Goal: Task Accomplishment & Management: Use online tool/utility

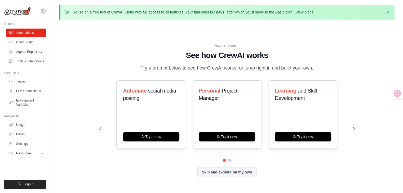
click at [318, 45] on div "WALKTHROUGH See how [PERSON_NAME] works Try a prompt below to see how [PERSON_N…" at bounding box center [226, 59] width 255 height 28
drag, startPoint x: 146, startPoint y: 103, endPoint x: 108, endPoint y: 86, distance: 41.9
click at [108, 86] on div "Automate social media posting Try it now Personal Project Manager Try it now Le…" at bounding box center [226, 115] width 255 height 68
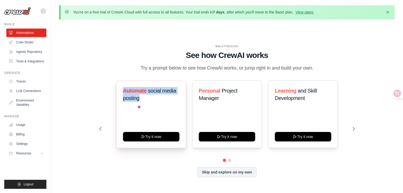
click at [149, 106] on div "Automate social media posting" at bounding box center [151, 96] width 56 height 19
drag, startPoint x: 154, startPoint y: 104, endPoint x: 120, endPoint y: 88, distance: 37.7
click at [119, 88] on div "Automate social media posting Try it now" at bounding box center [151, 115] width 70 height 68
click at [162, 101] on h3 "Automate social media posting" at bounding box center [151, 94] width 56 height 15
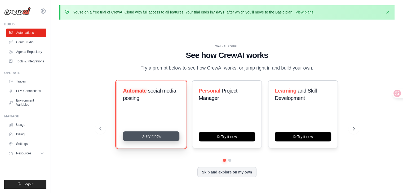
click at [156, 140] on button "Try it now" at bounding box center [151, 137] width 56 height 10
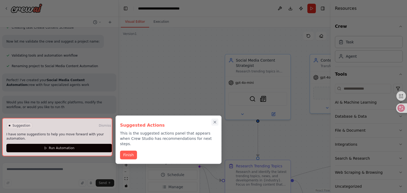
click at [215, 124] on icon "Close walkthrough" at bounding box center [215, 122] width 5 height 5
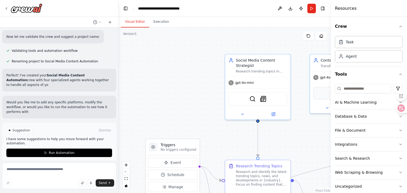
click at [178, 84] on div ".deletable-edge-delete-btn { width: 20px; height: 20px; border: 0px solid #ffff…" at bounding box center [225, 111] width 212 height 166
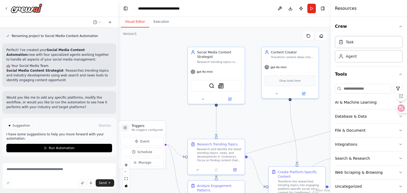
drag, startPoint x: 266, startPoint y: 128, endPoint x: 246, endPoint y: 92, distance: 40.9
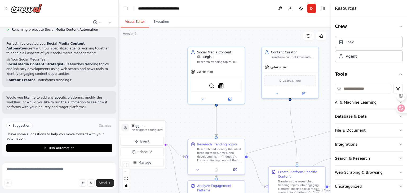
drag, startPoint x: 246, startPoint y: 92, endPoint x: 223, endPoint y: 124, distance: 38.6
click at [222, 124] on div ".deletable-edge-delete-btn { width: 20px; height: 20px; border: 0px solid #ffff…" at bounding box center [225, 111] width 212 height 166
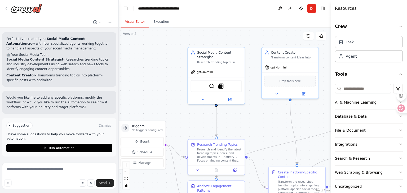
drag, startPoint x: 258, startPoint y: 125, endPoint x: 192, endPoint y: 63, distance: 90.9
click at [192, 63] on div ".deletable-edge-delete-btn { width: 20px; height: 20px; border: 0px solid #ffff…" at bounding box center [225, 111] width 212 height 166
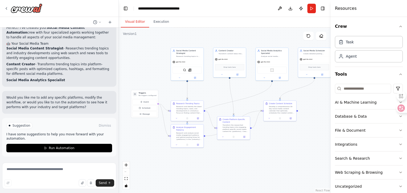
drag, startPoint x: 271, startPoint y: 155, endPoint x: 266, endPoint y: 137, distance: 18.5
click at [266, 137] on div ".deletable-edge-delete-btn { width: 20px; height: 20px; border: 0px solid #ffff…" at bounding box center [225, 111] width 212 height 166
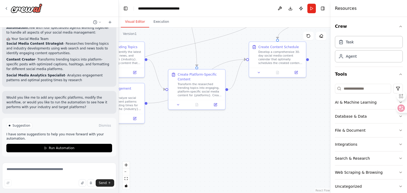
drag, startPoint x: 285, startPoint y: 129, endPoint x: 314, endPoint y: 136, distance: 29.7
click at [311, 136] on div ".deletable-edge-delete-btn { width: 20px; height: 20px; border: 0px solid #ffff…" at bounding box center [225, 111] width 212 height 166
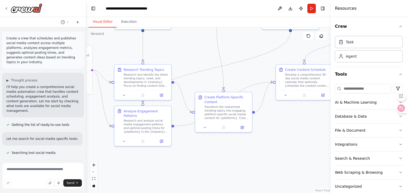
drag, startPoint x: 118, startPoint y: 47, endPoint x: 86, endPoint y: 44, distance: 32.2
click at [86, 44] on div "Create a crew that schedules and publishes social media content across multiple…" at bounding box center [203, 96] width 407 height 193
drag, startPoint x: 183, startPoint y: 43, endPoint x: 248, endPoint y: 79, distance: 74.3
click at [248, 79] on div ".deletable-edge-delete-btn { width: 20px; height: 20px; border: 0px solid #ffff…" at bounding box center [208, 111] width 244 height 166
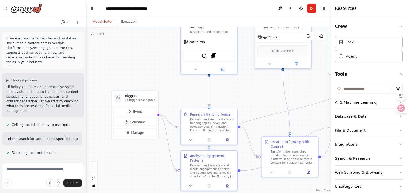
drag, startPoint x: 250, startPoint y: 80, endPoint x: 249, endPoint y: 115, distance: 35.3
click at [249, 115] on div ".deletable-edge-delete-btn { width: 20px; height: 20px; border: 0px solid #ffff…" at bounding box center [208, 111] width 244 height 166
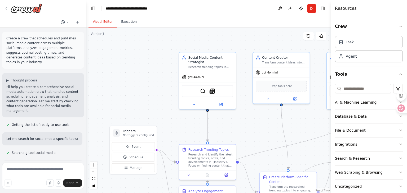
drag, startPoint x: 252, startPoint y: 126, endPoint x: 231, endPoint y: 98, distance: 34.6
click at [231, 98] on div ".deletable-edge-delete-btn { width: 20px; height: 20px; border: 0px solid #ffff…" at bounding box center [208, 111] width 244 height 166
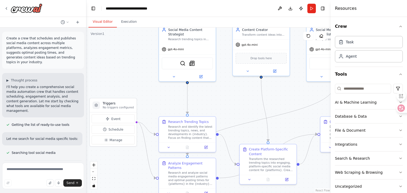
drag, startPoint x: 239, startPoint y: 105, endPoint x: 213, endPoint y: 74, distance: 40.6
click at [203, 77] on div ".deletable-edge-delete-btn { width: 20px; height: 20px; border: 0px solid #ffff…" at bounding box center [208, 111] width 244 height 166
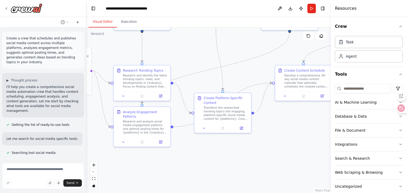
drag, startPoint x: 292, startPoint y: 146, endPoint x: 237, endPoint y: 72, distance: 91.9
click at [240, 76] on div ".deletable-edge-delete-btn { width: 20px; height: 20px; border: 0px solid #ffff…" at bounding box center [208, 111] width 244 height 166
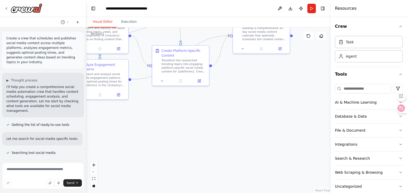
click at [271, 101] on div ".deletable-edge-delete-btn { width: 20px; height: 20px; border: 0px solid #ffff…" at bounding box center [208, 111] width 244 height 166
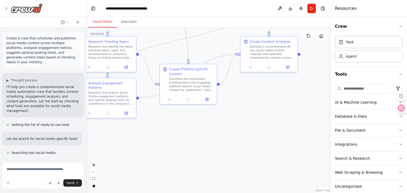
drag, startPoint x: 276, startPoint y: 88, endPoint x: 308, endPoint y: 131, distance: 53.4
click at [308, 131] on div ".deletable-edge-delete-btn { width: 20px; height: 20px; border: 0px solid #ffff…" at bounding box center [208, 111] width 244 height 166
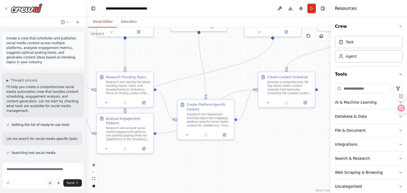
drag, startPoint x: 290, startPoint y: 141, endPoint x: 296, endPoint y: 157, distance: 16.6
click at [299, 169] on div ".deletable-edge-delete-btn { width: 20px; height: 20px; border: 0px solid #ffff…" at bounding box center [208, 111] width 244 height 166
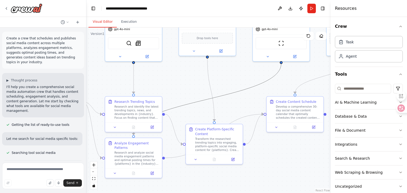
drag, startPoint x: 249, startPoint y: 88, endPoint x: 271, endPoint y: 148, distance: 63.7
click at [271, 147] on div ".deletable-edge-delete-btn { width: 20px; height: 20px; border: 0px solid #ffff…" at bounding box center [208, 111] width 244 height 166
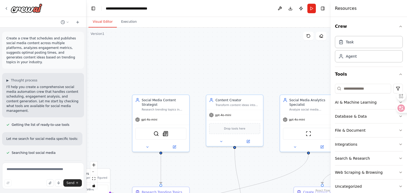
drag, startPoint x: 244, startPoint y: 85, endPoint x: 271, endPoint y: 141, distance: 62.8
click at [271, 170] on div ".deletable-edge-delete-btn { width: 20px; height: 20px; border: 0px solid #ffff…" at bounding box center [208, 111] width 244 height 166
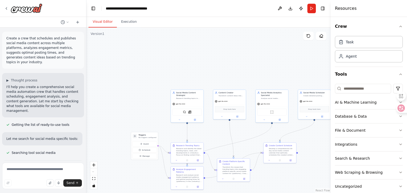
drag, startPoint x: 212, startPoint y: 142, endPoint x: 202, endPoint y: 84, distance: 59.2
click at [202, 84] on div ".deletable-edge-delete-btn { width: 20px; height: 20px; border: 0px solid #ffff…" at bounding box center [208, 111] width 244 height 166
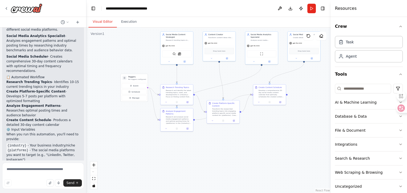
scroll to position [724, 0]
